Goal: Task Accomplishment & Management: Manage account settings

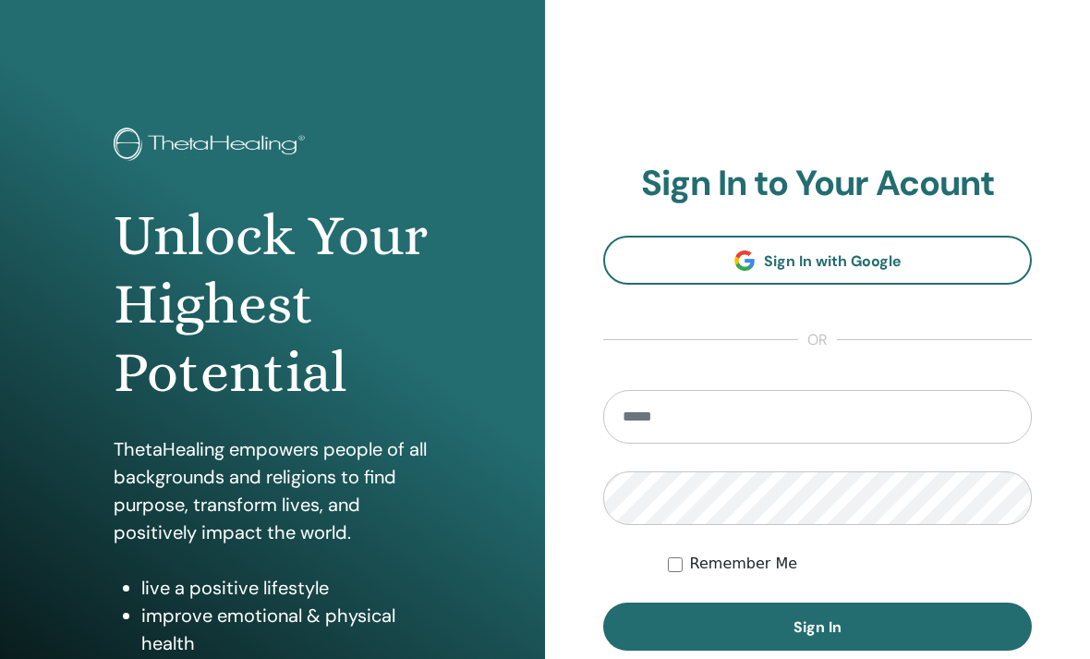
scroll to position [292, 0]
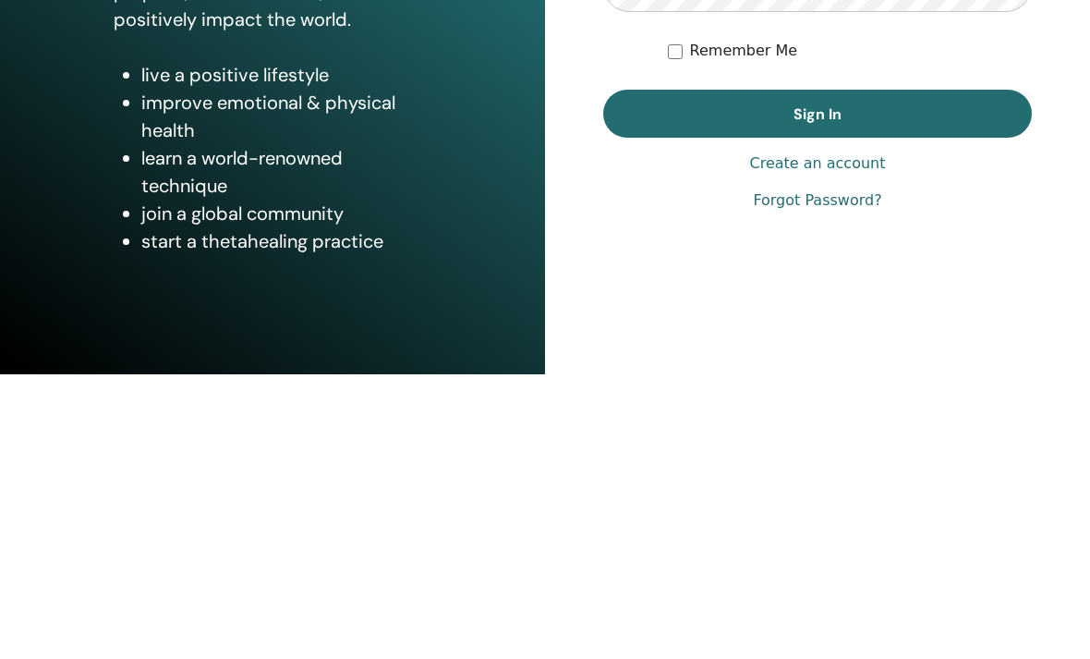
type input "**********"
click at [817, 374] on button "Sign In" at bounding box center [817, 398] width 429 height 48
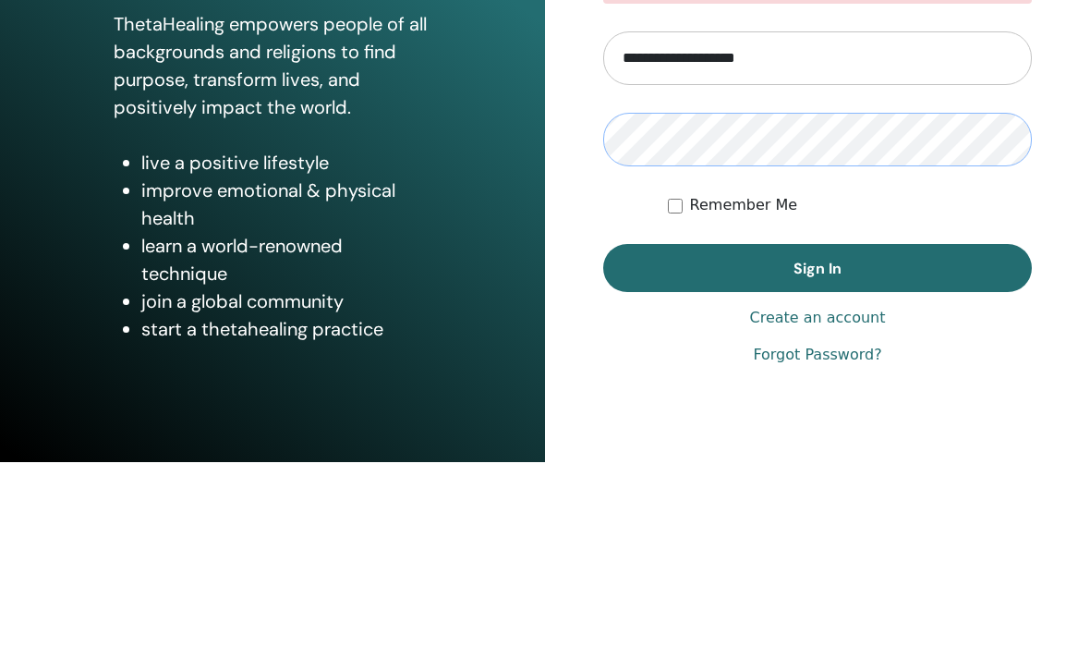
scroll to position [228, 0]
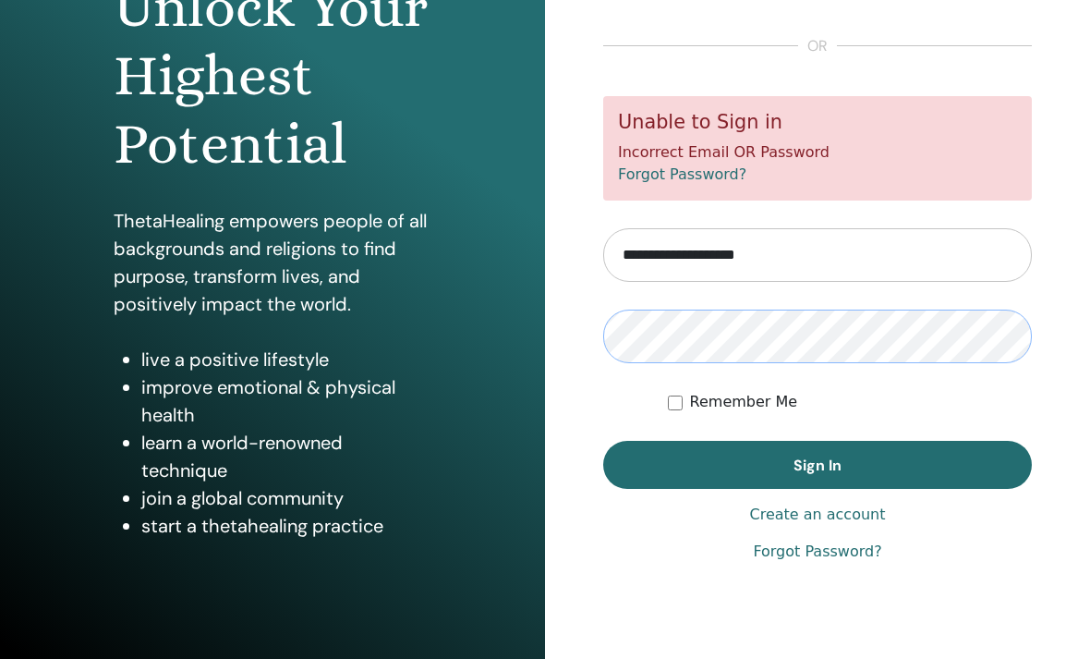
click at [817, 464] on button "Sign In" at bounding box center [817, 465] width 429 height 48
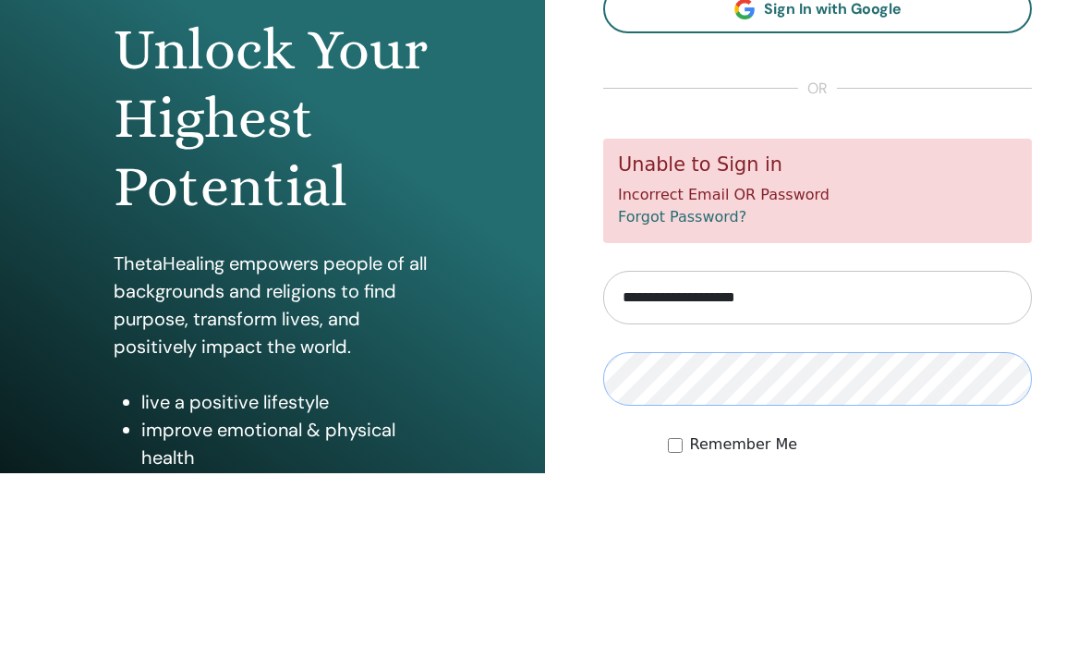
scroll to position [169, 0]
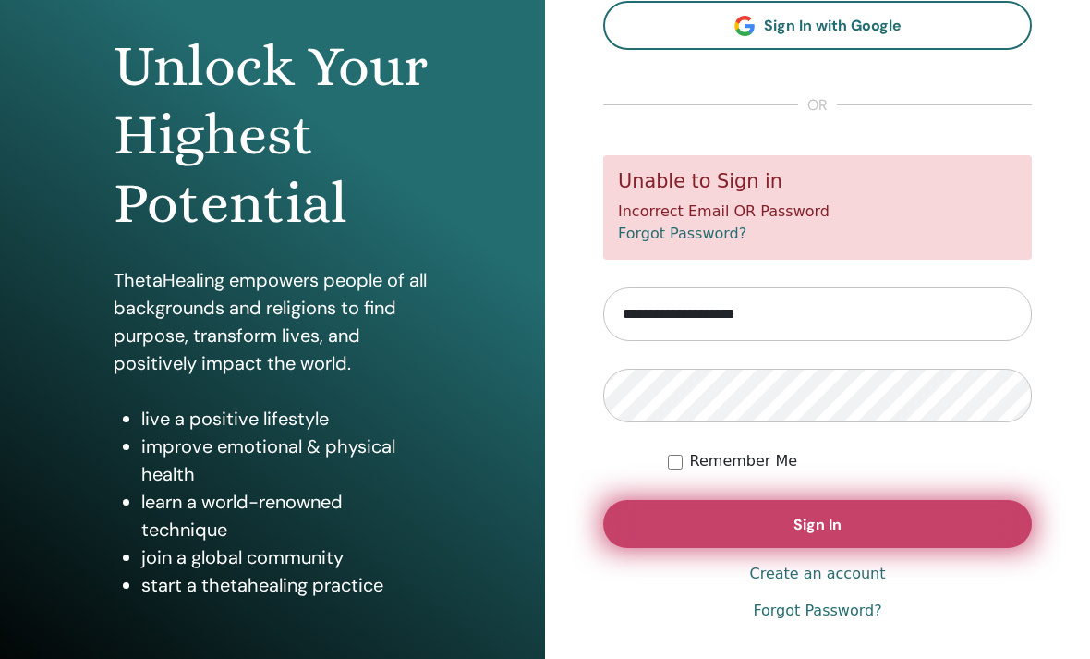
click at [968, 528] on button "Sign In" at bounding box center [817, 524] width 429 height 48
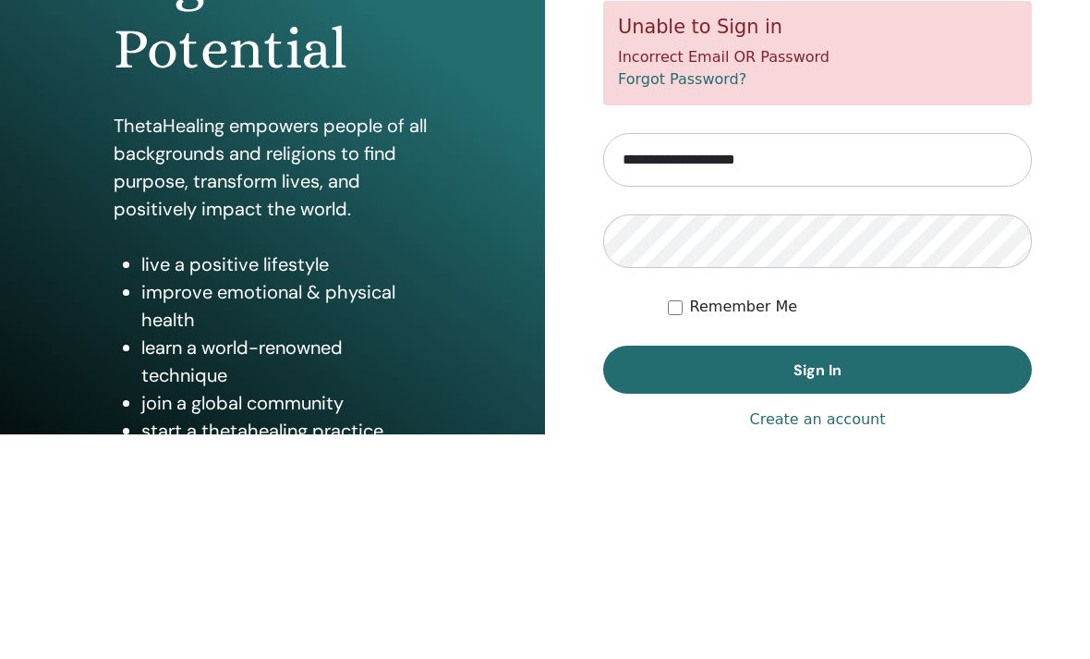
scroll to position [169, 0]
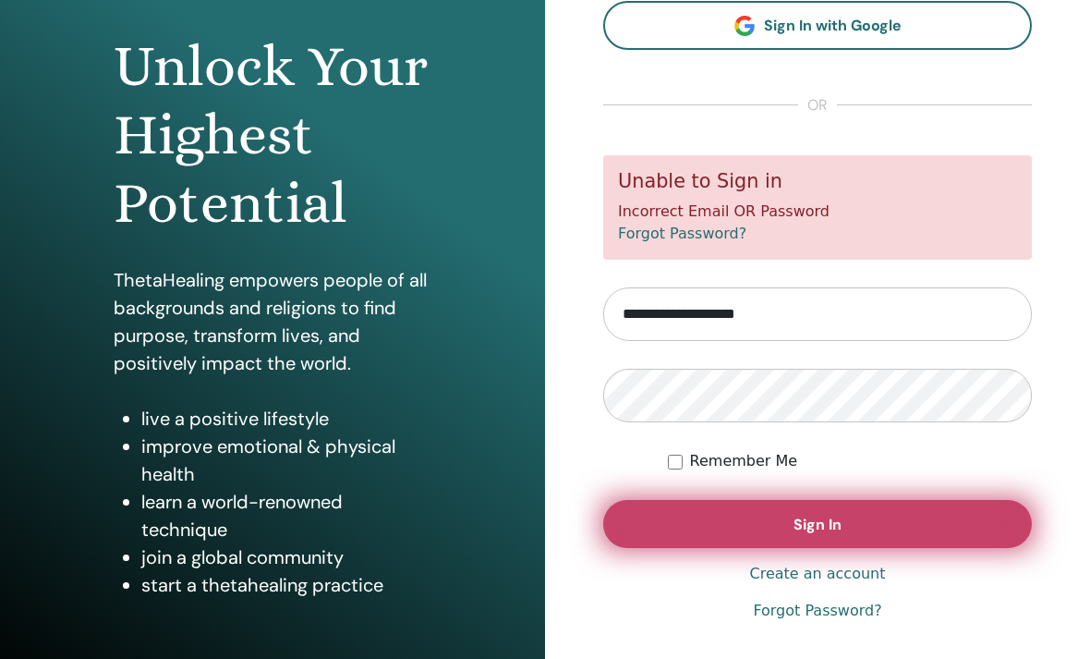
click at [764, 534] on button "Sign In" at bounding box center [817, 524] width 429 height 48
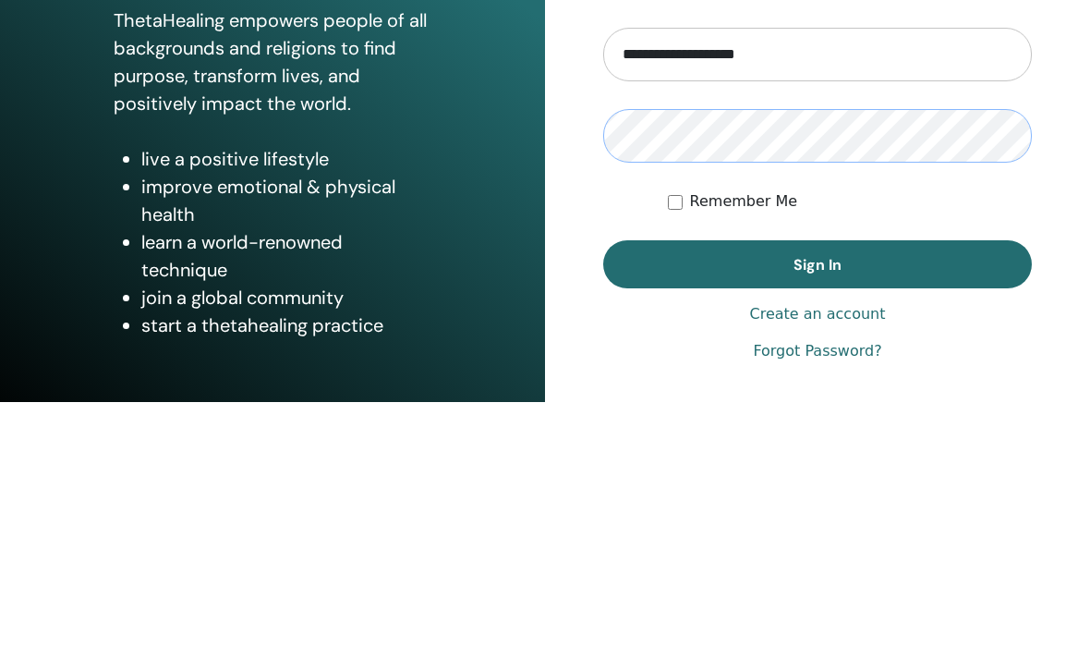
scroll to position [228, 0]
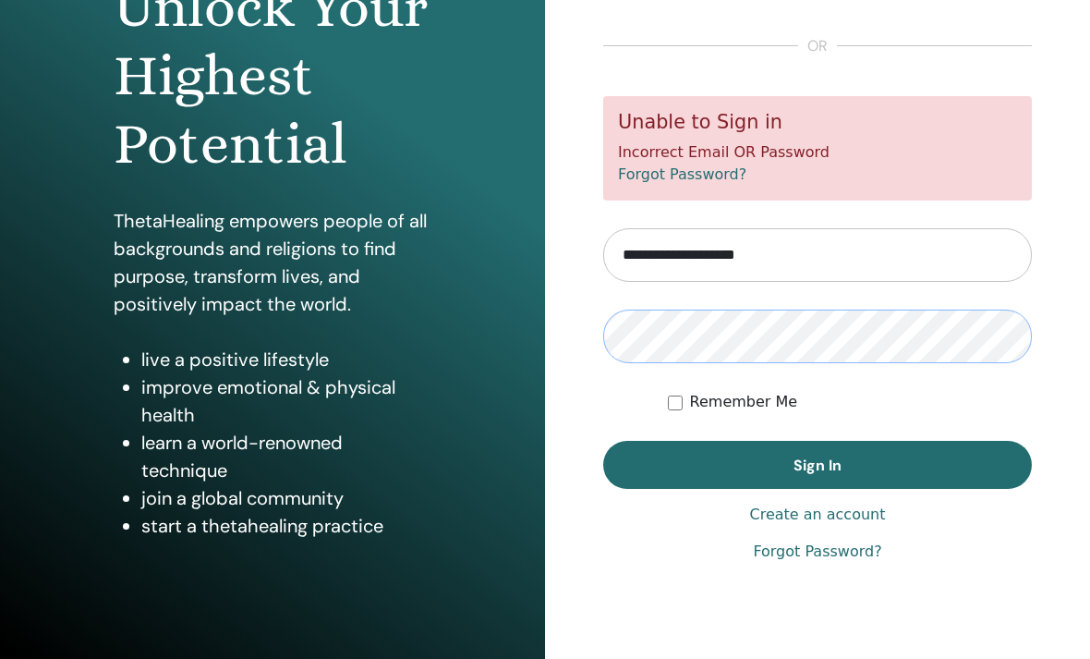
click at [817, 464] on button "Sign In" at bounding box center [817, 465] width 429 height 48
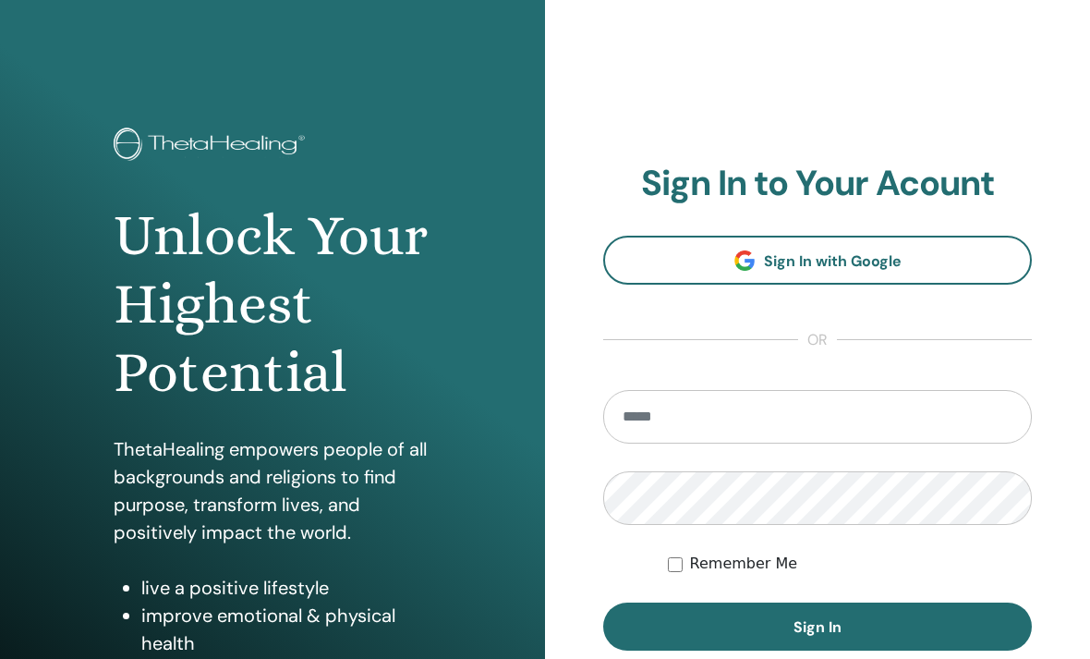
scroll to position [228, 0]
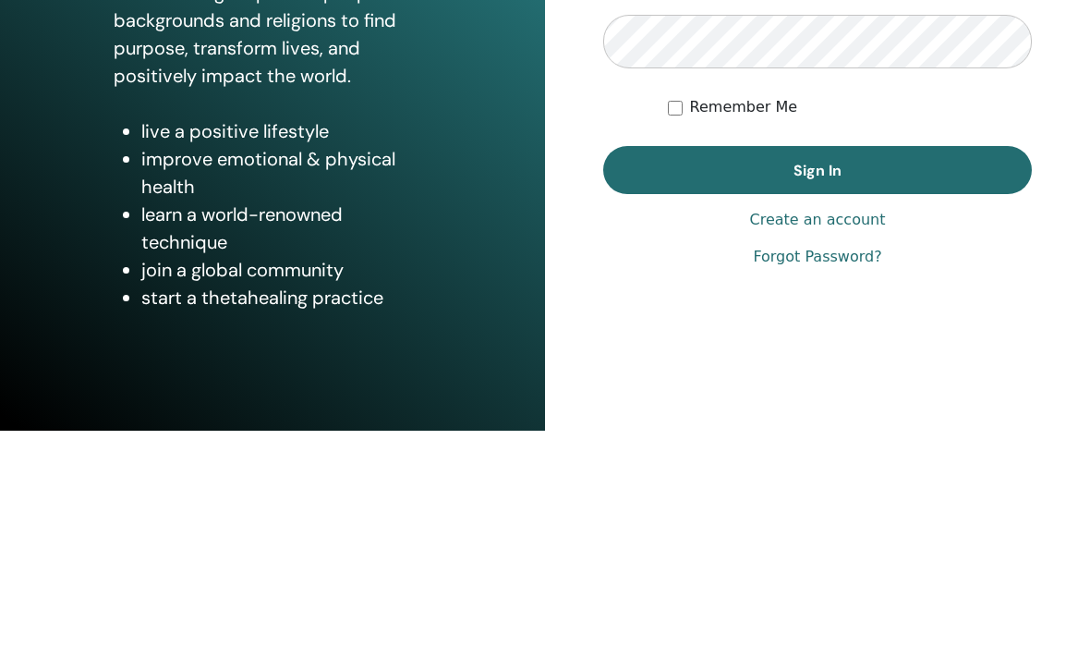
type input "**********"
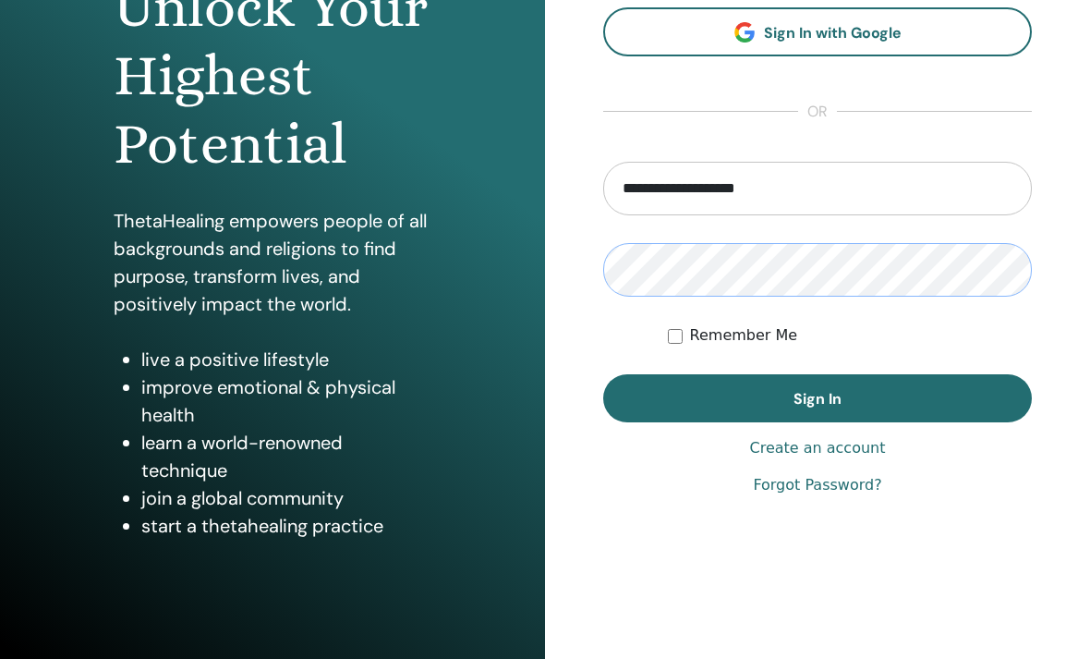
click at [817, 398] on button "Sign In" at bounding box center [817, 398] width 429 height 48
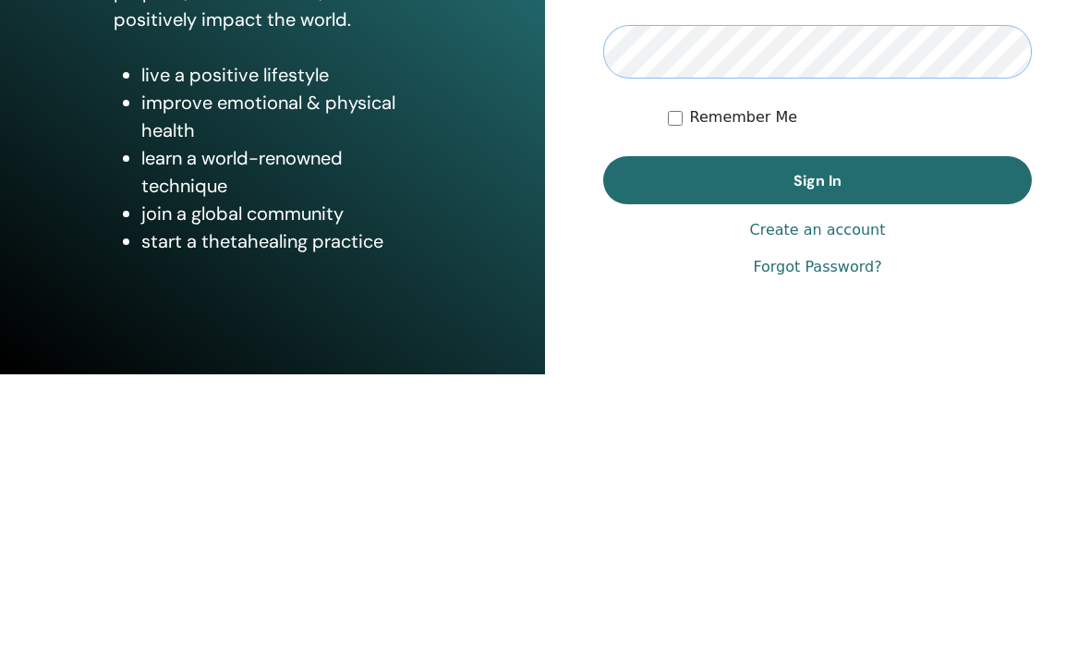
scroll to position [228, 0]
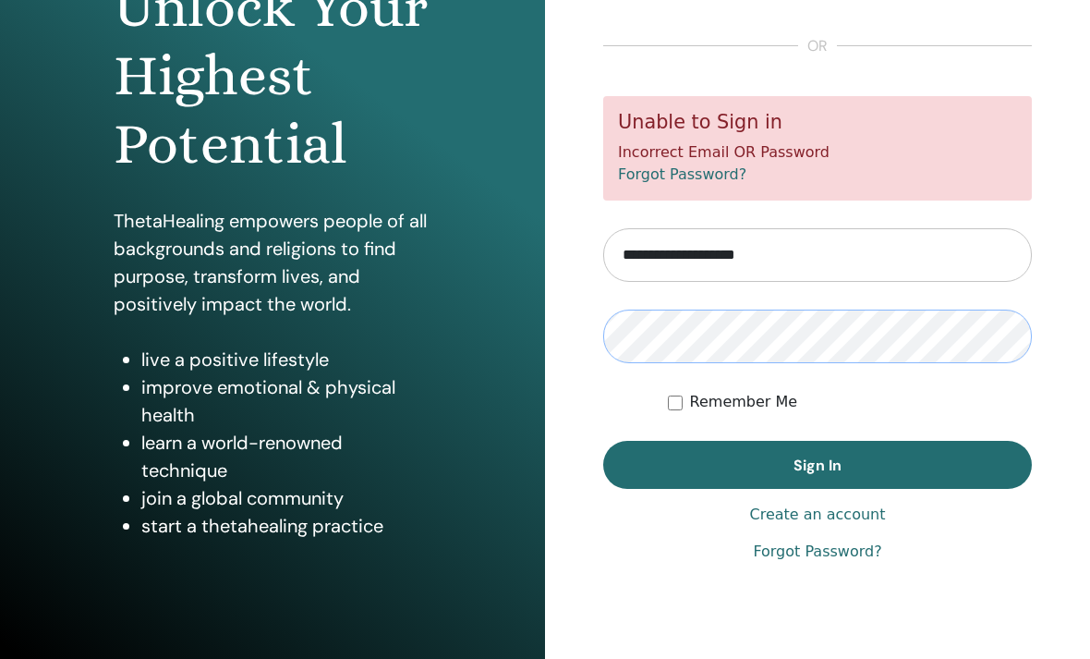
click at [817, 464] on button "Sign In" at bounding box center [817, 465] width 429 height 48
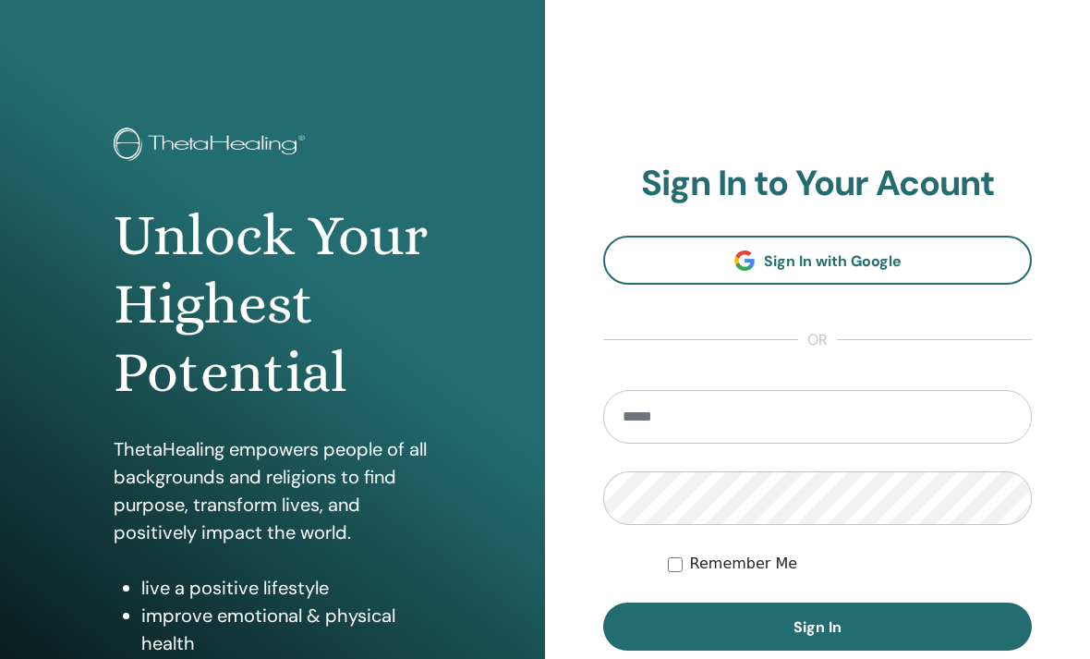
scroll to position [255, 0]
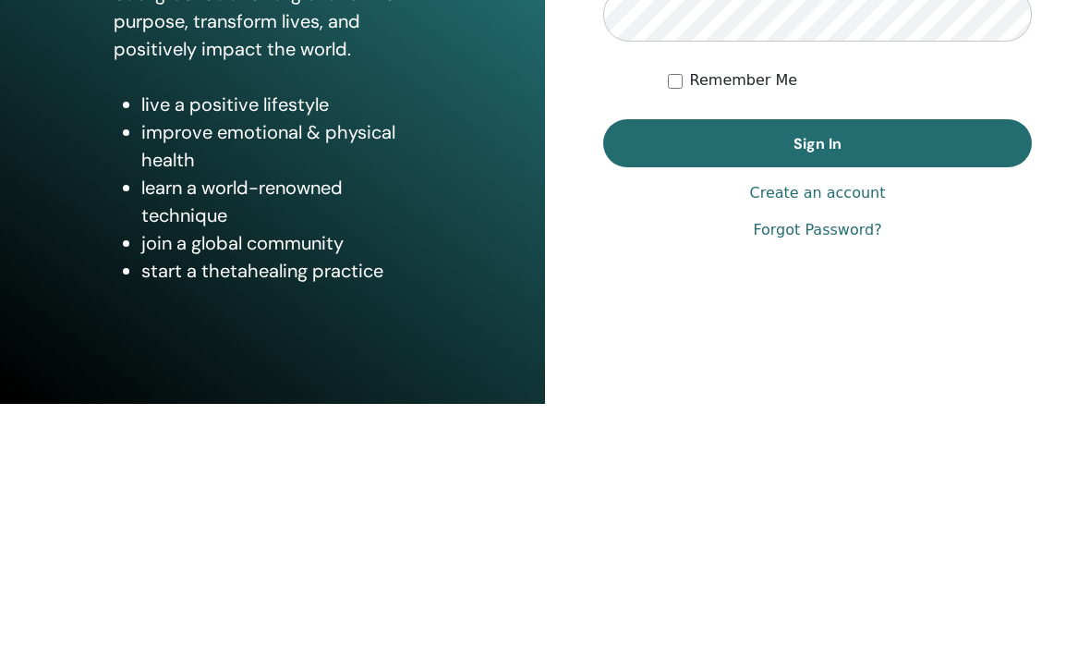
type input "**********"
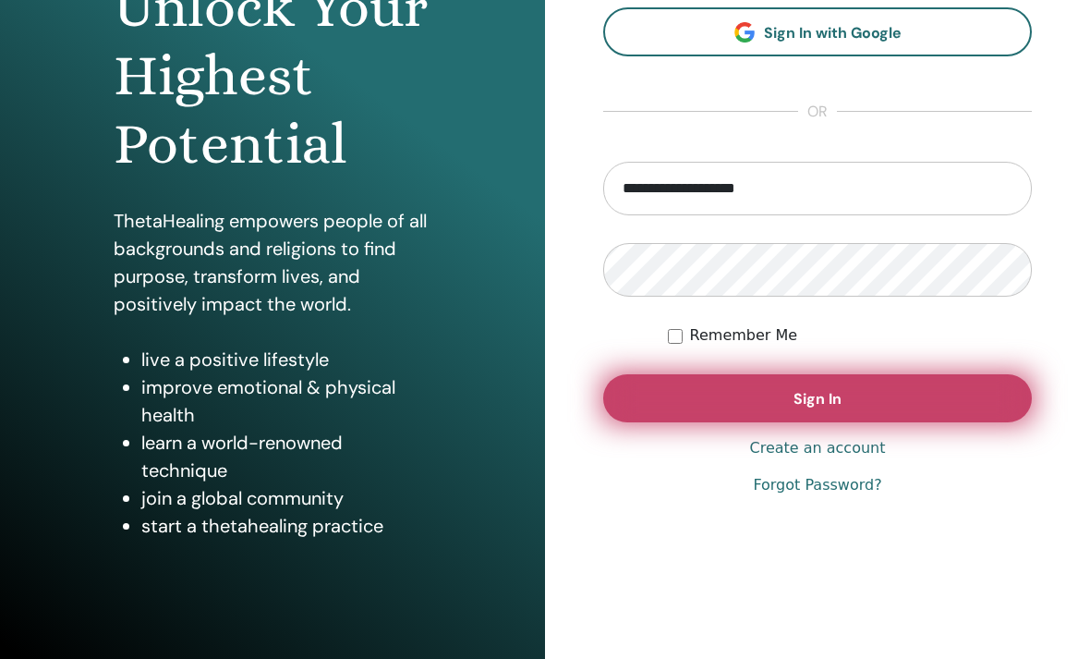
click at [980, 399] on button "Sign In" at bounding box center [817, 398] width 429 height 48
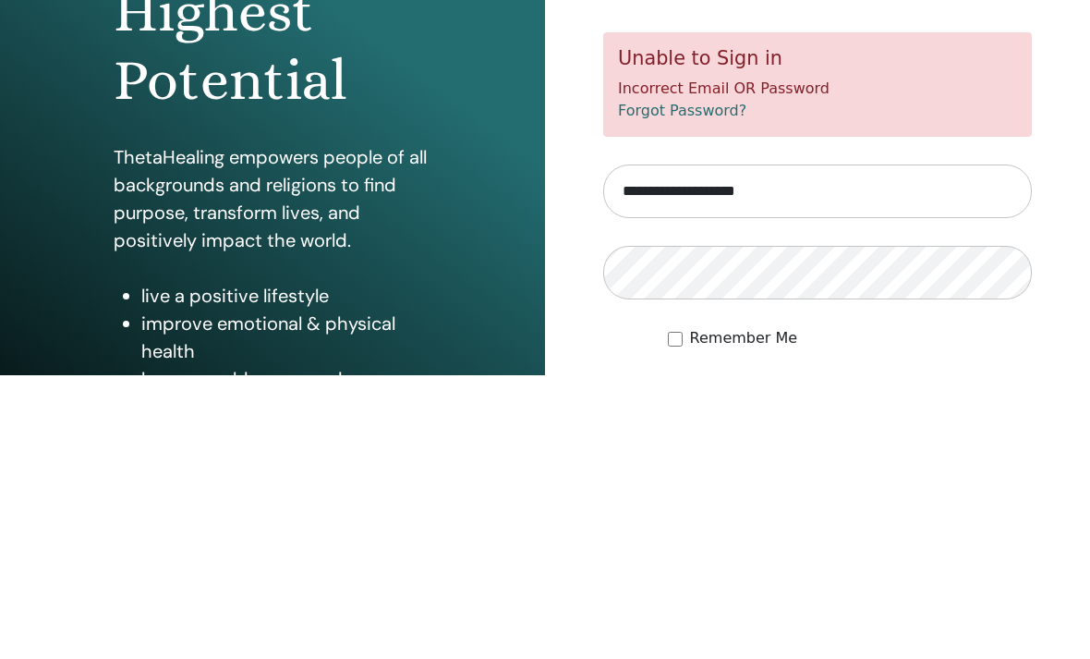
scroll to position [228, 0]
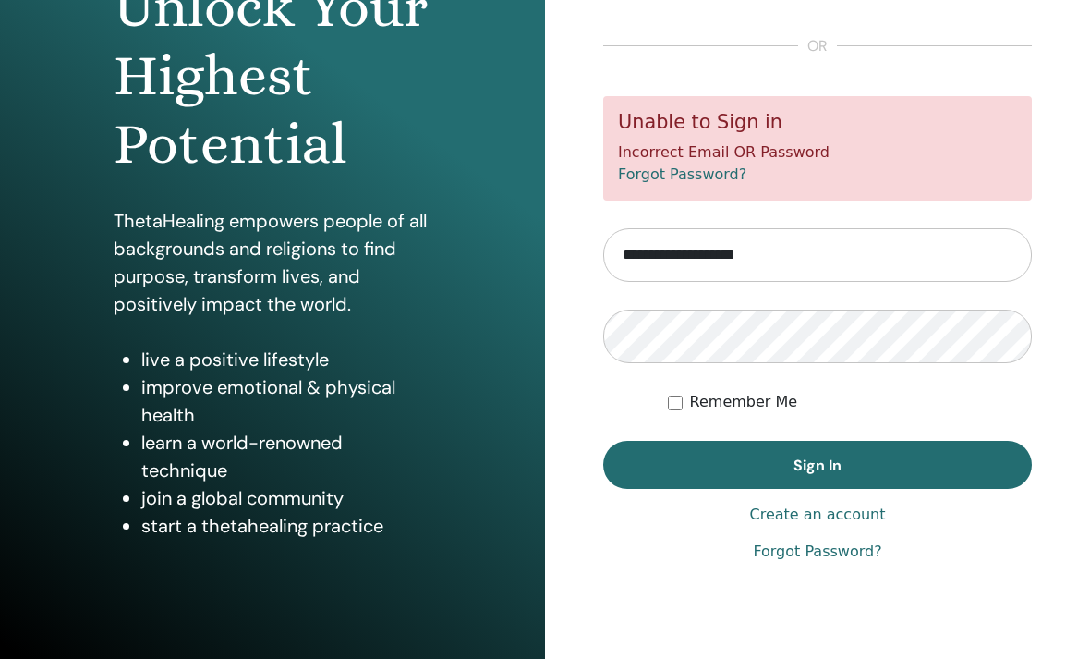
click at [963, 463] on button "Sign In" at bounding box center [817, 465] width 429 height 48
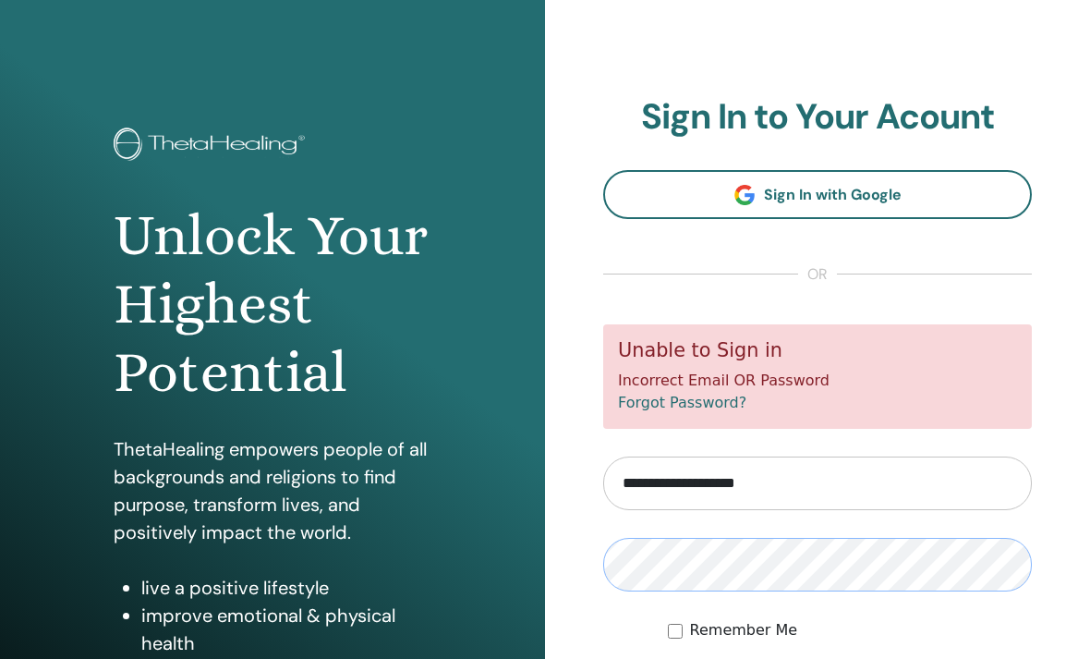
scroll to position [202, 0]
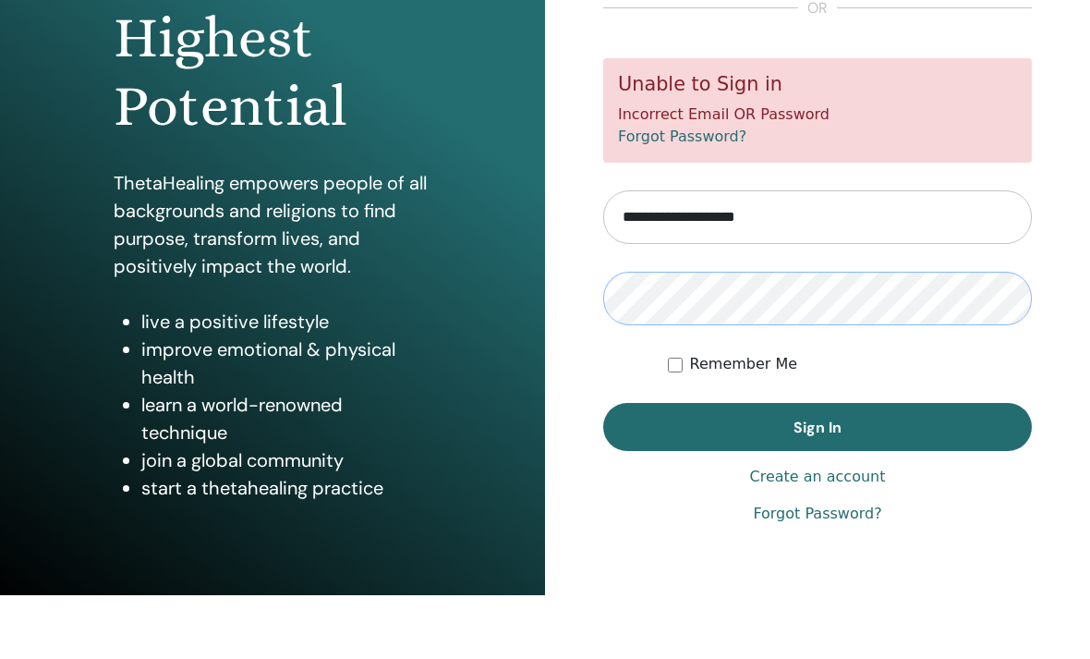
click at [817, 466] on button "Sign In" at bounding box center [817, 490] width 429 height 48
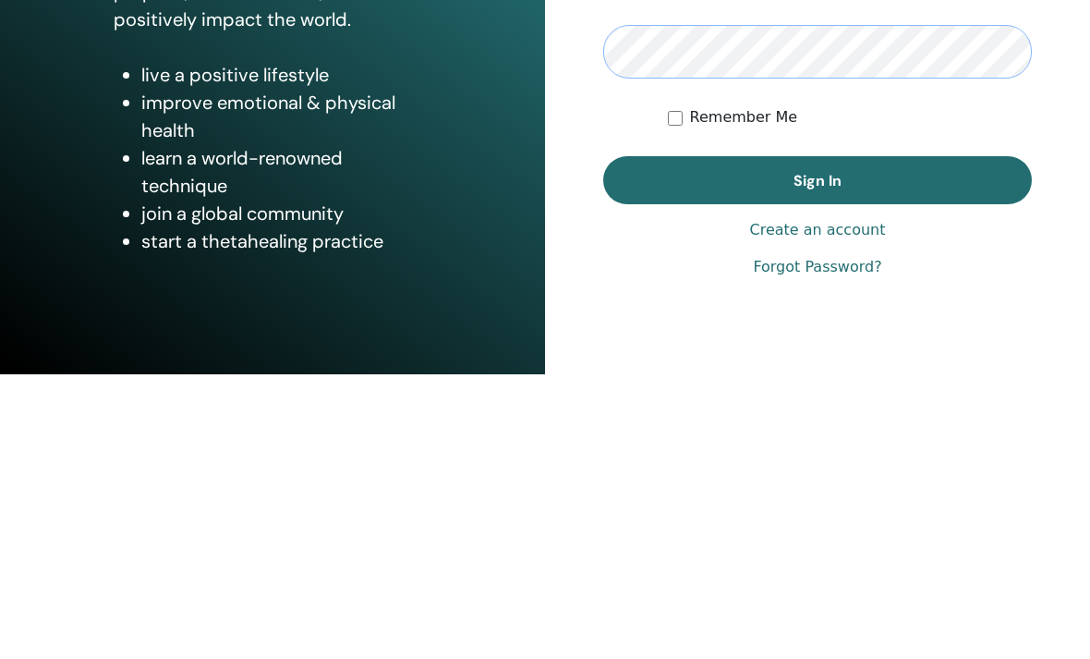
scroll to position [228, 0]
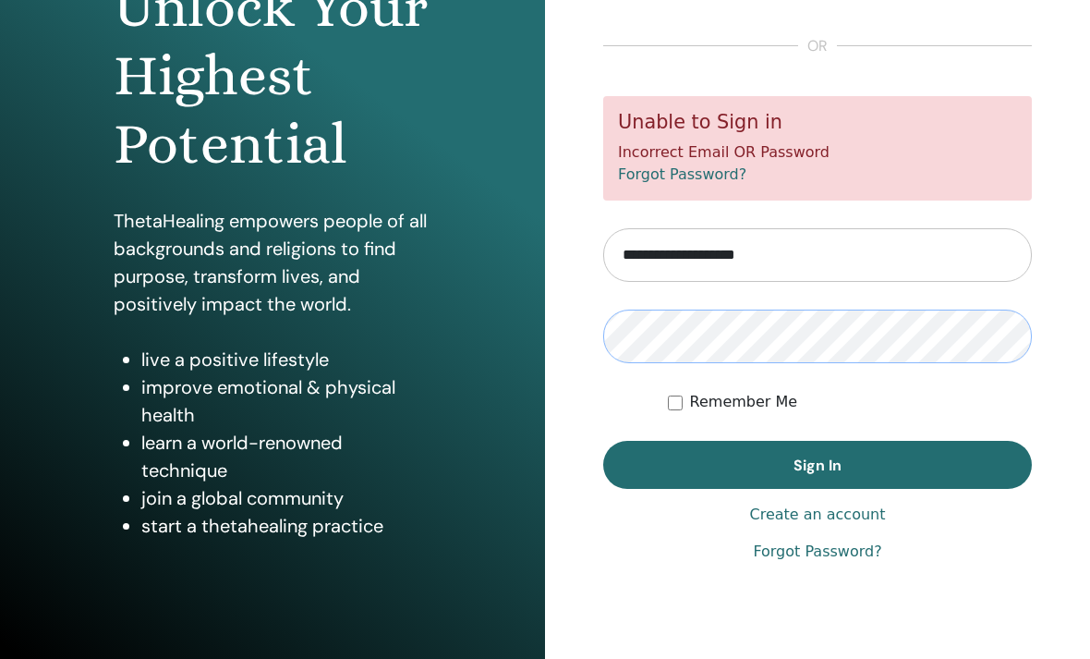
click at [817, 464] on button "Sign In" at bounding box center [817, 465] width 429 height 48
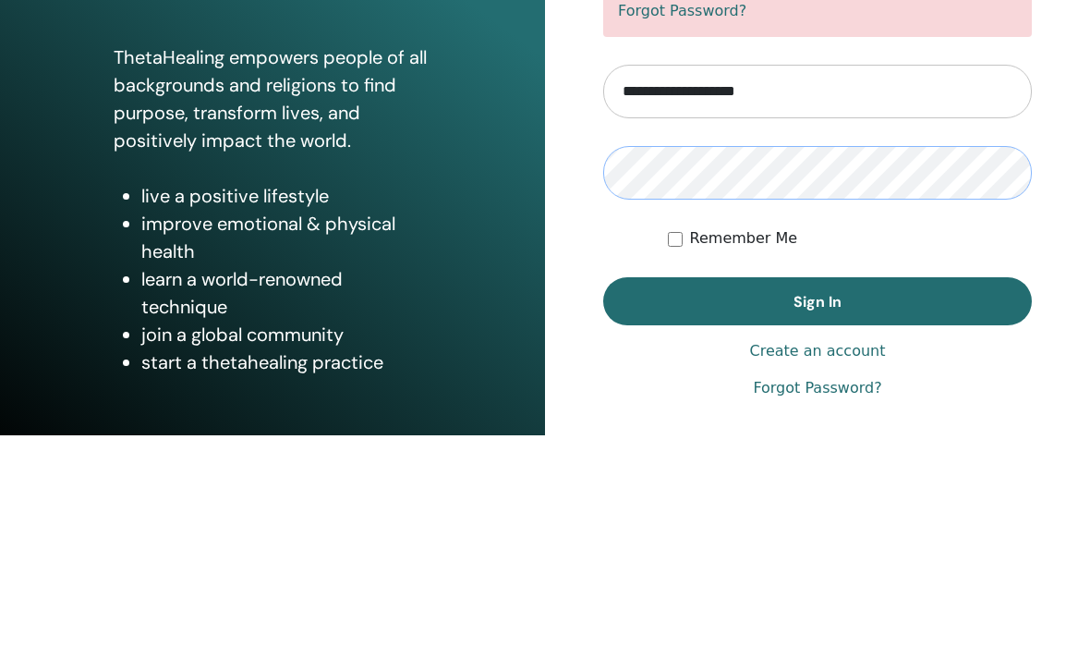
scroll to position [169, 0]
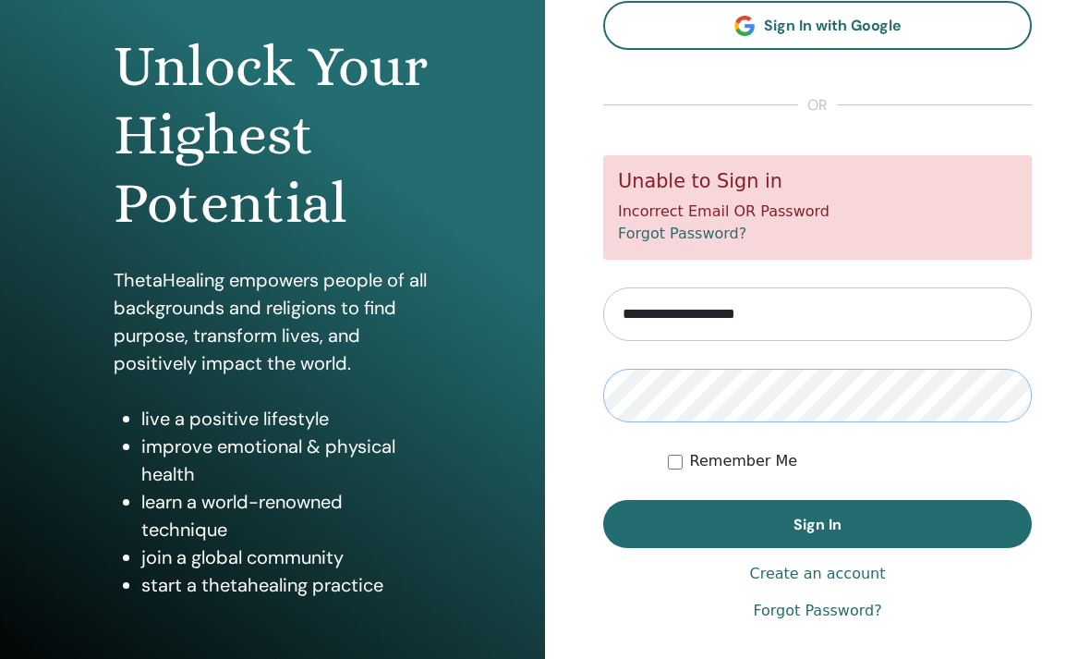
click at [817, 523] on button "Sign In" at bounding box center [817, 524] width 429 height 48
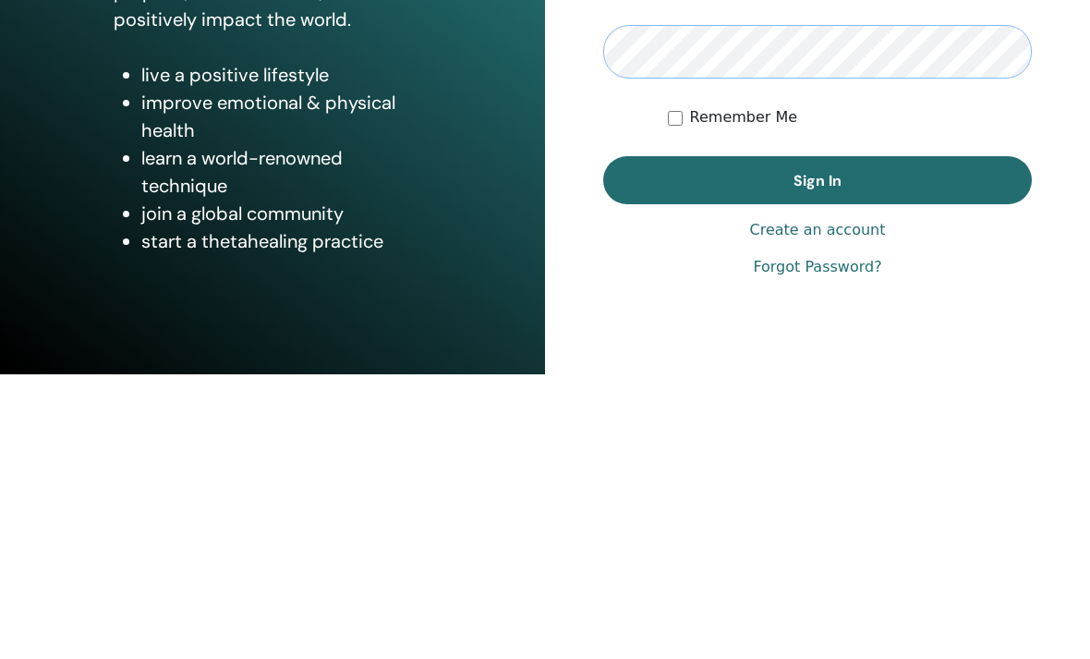
scroll to position [228, 0]
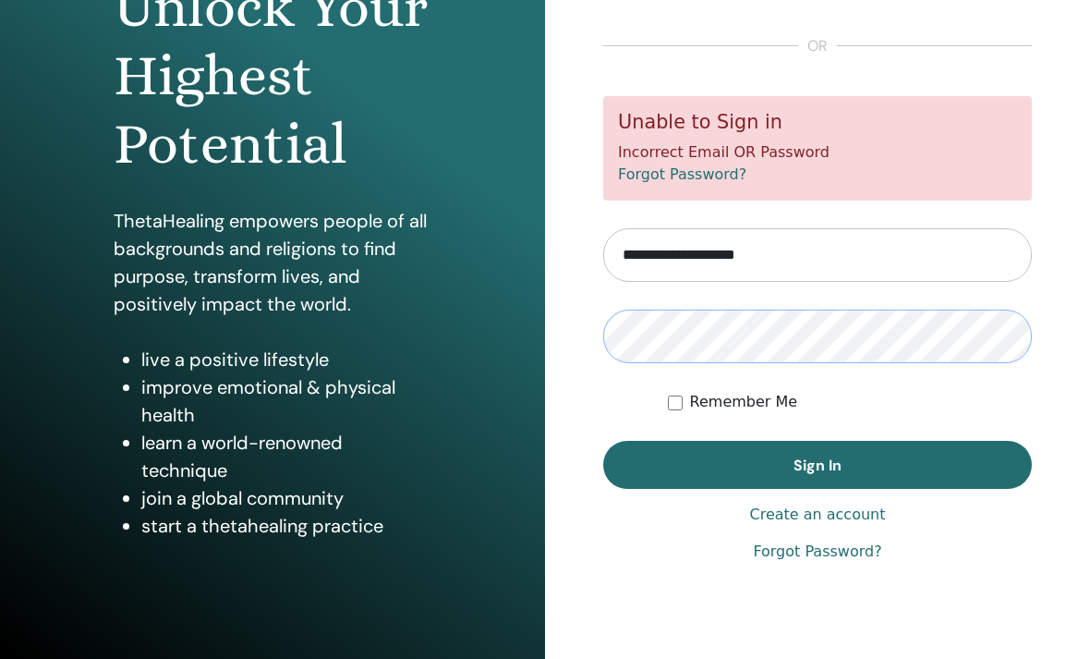
click at [817, 464] on button "Sign In" at bounding box center [817, 465] width 429 height 48
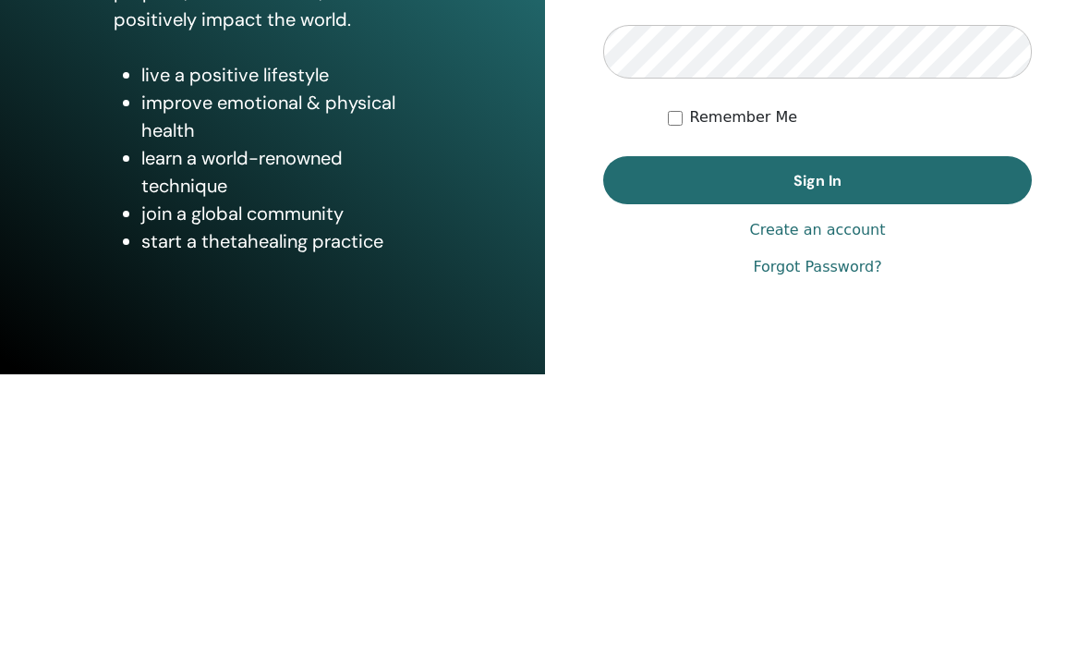
scroll to position [228, 0]
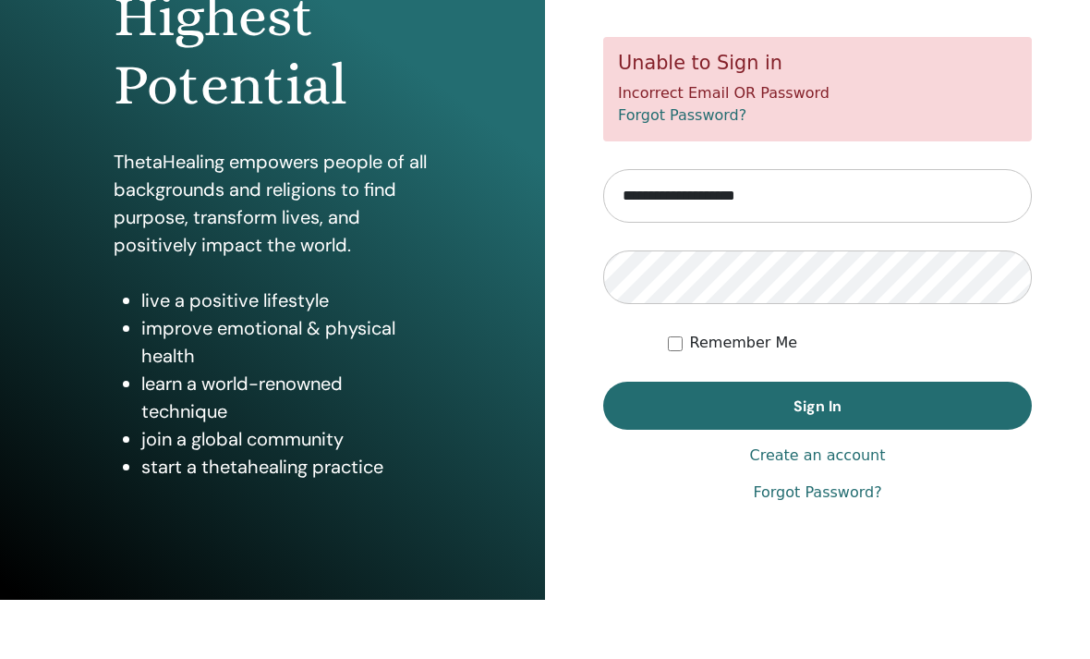
click at [861, 540] on link "Forgot Password?" at bounding box center [817, 551] width 128 height 22
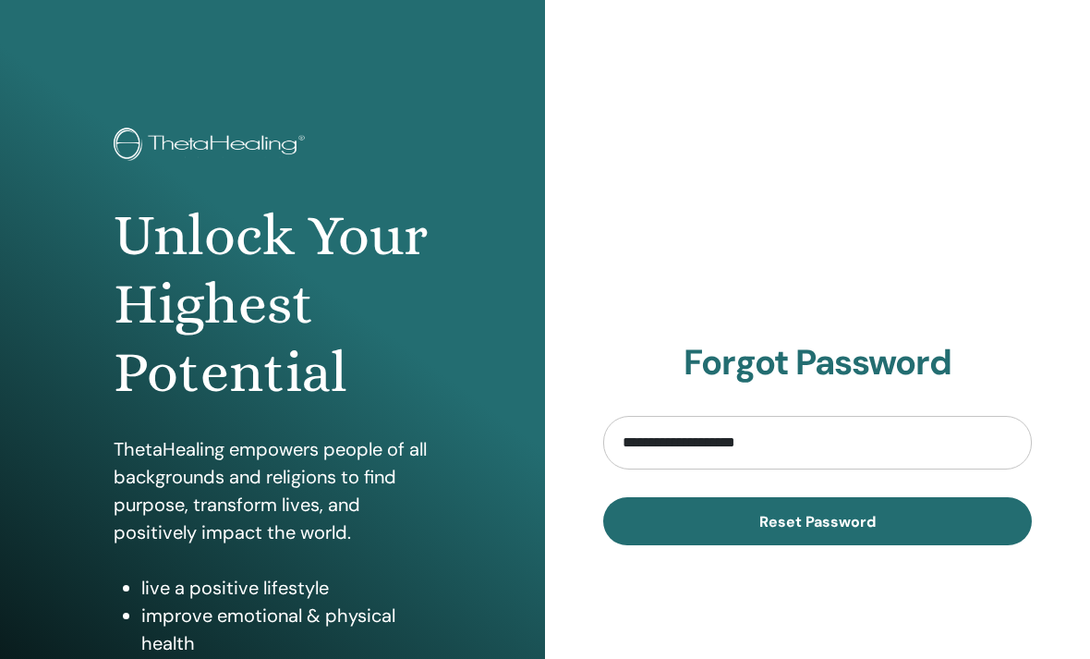
type input "**********"
click at [817, 520] on button "Reset Password" at bounding box center [817, 521] width 429 height 48
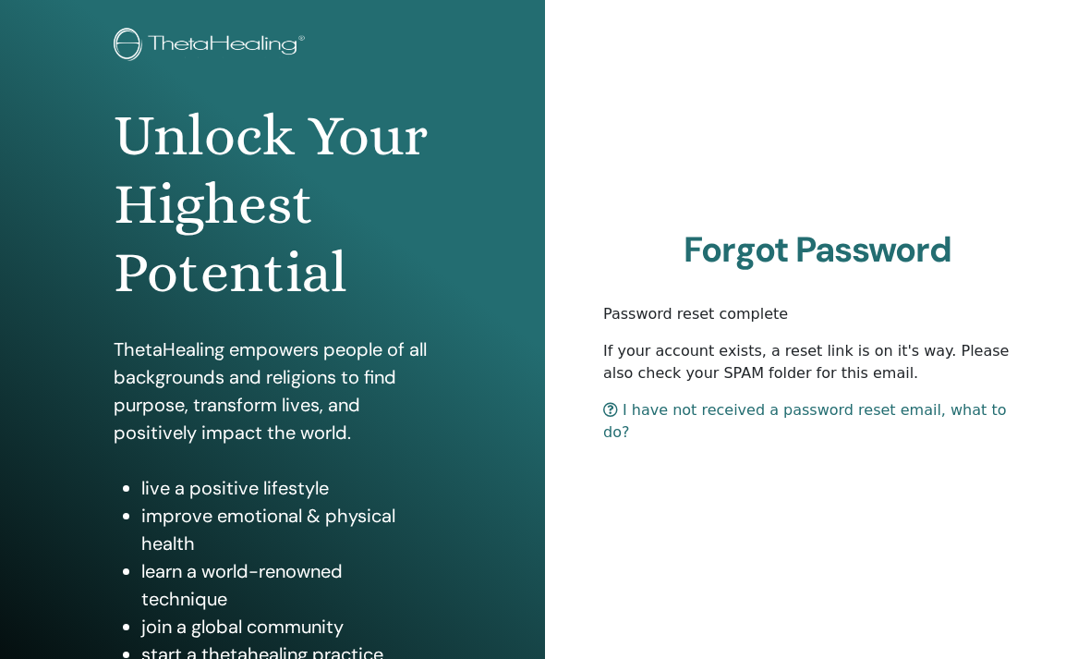
scroll to position [100, 0]
click at [972, 423] on link "I have not received a password reset email, what to do?" at bounding box center [804, 421] width 403 height 40
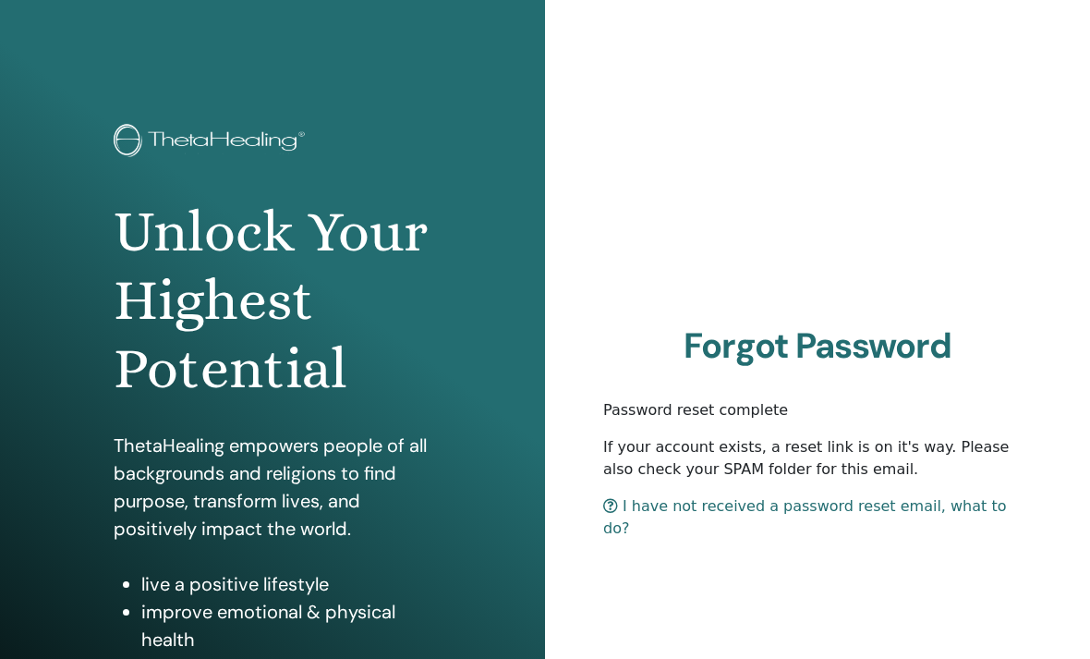
scroll to position [0, 0]
